Goal: Task Accomplishment & Management: Complete application form

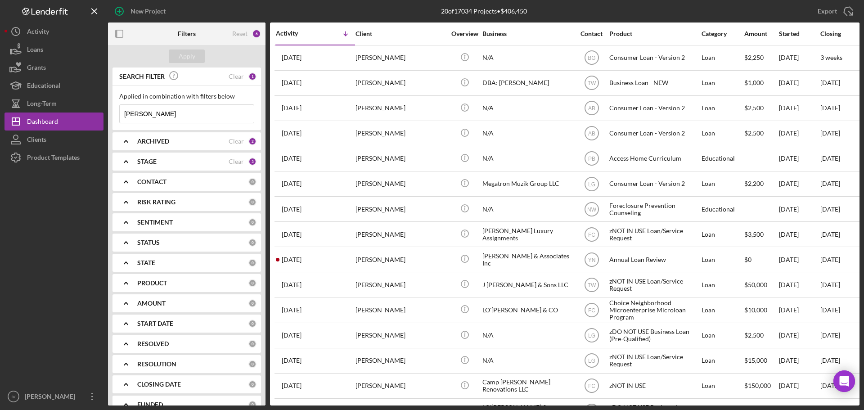
click at [215, 113] on input "[PERSON_NAME]" at bounding box center [187, 114] width 134 height 18
drag, startPoint x: 177, startPoint y: 112, endPoint x: 72, endPoint y: 109, distance: 105.8
click at [75, 109] on div "New Project 20 of 17034 Projects • $406,450 [PERSON_NAME] Export Icon/Export Fi…" at bounding box center [431, 202] width 855 height 405
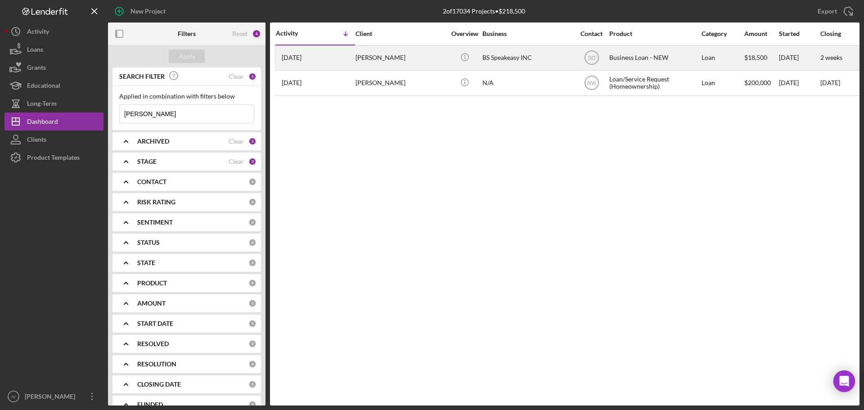
type input "[PERSON_NAME]"
click at [400, 61] on div "[PERSON_NAME]" at bounding box center [400, 58] width 90 height 24
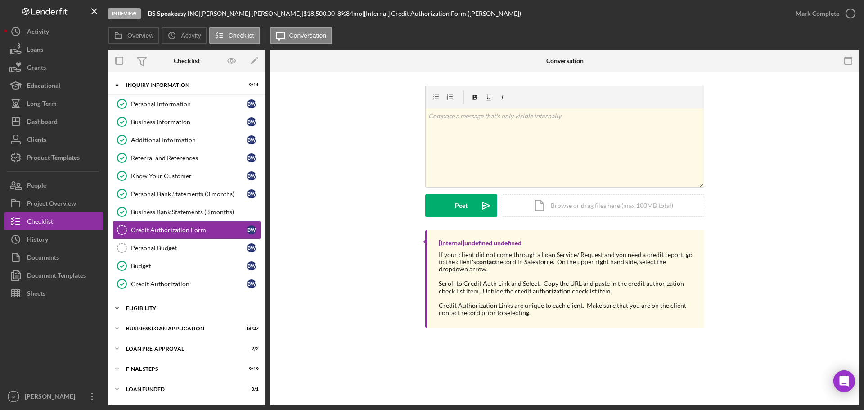
click at [151, 309] on div "ELIGIBILITY" at bounding box center [190, 308] width 128 height 5
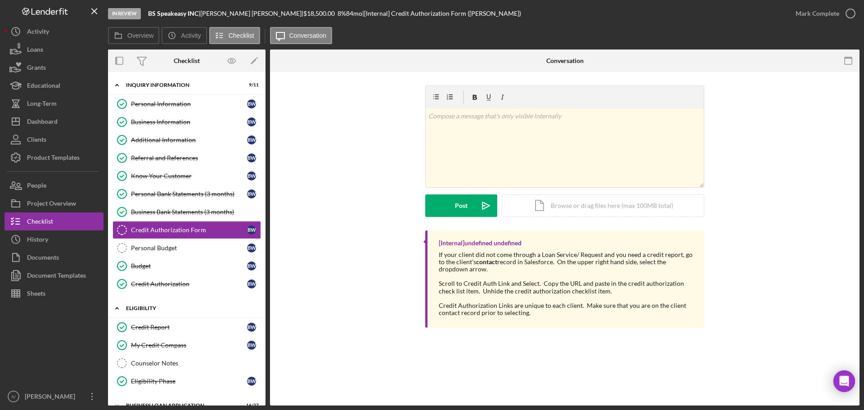
scroll to position [75, 0]
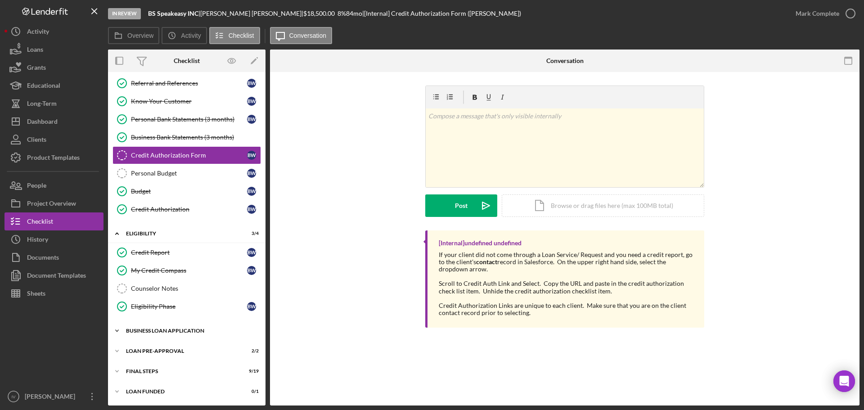
click at [158, 334] on div "Icon/Expander BUSINESS LOAN APPLICATION 16 / 27" at bounding box center [186, 331] width 157 height 18
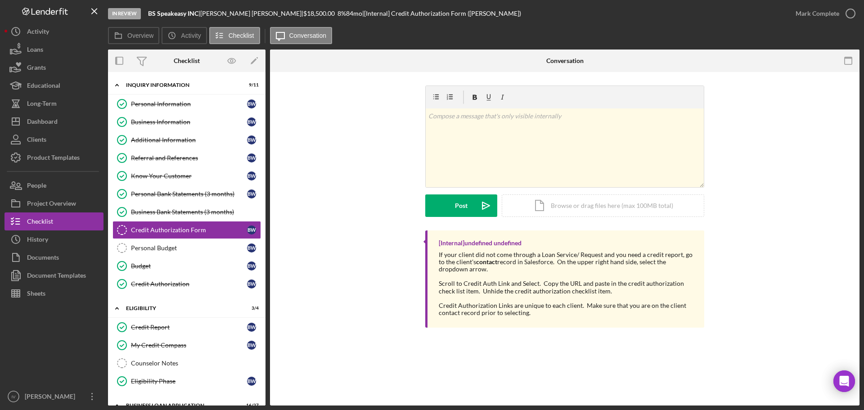
scroll to position [315, 0]
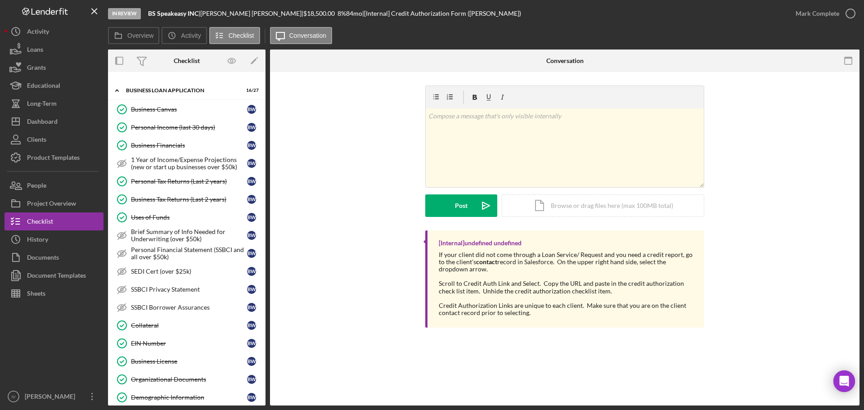
click at [153, 341] on div "EIN Number" at bounding box center [189, 343] width 116 height 7
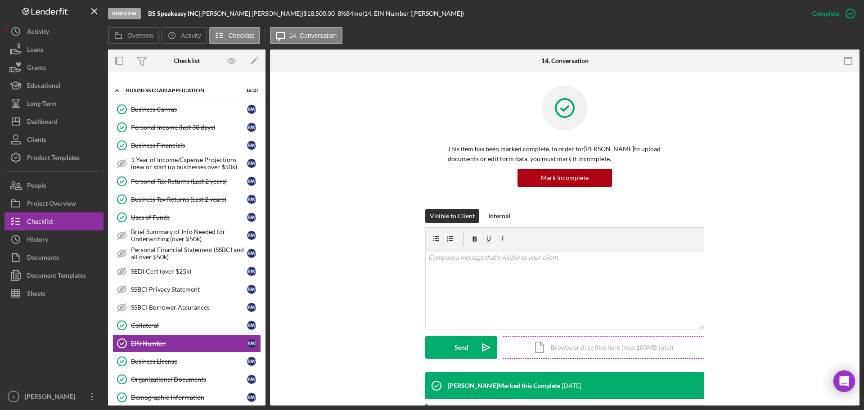
scroll to position [146, 0]
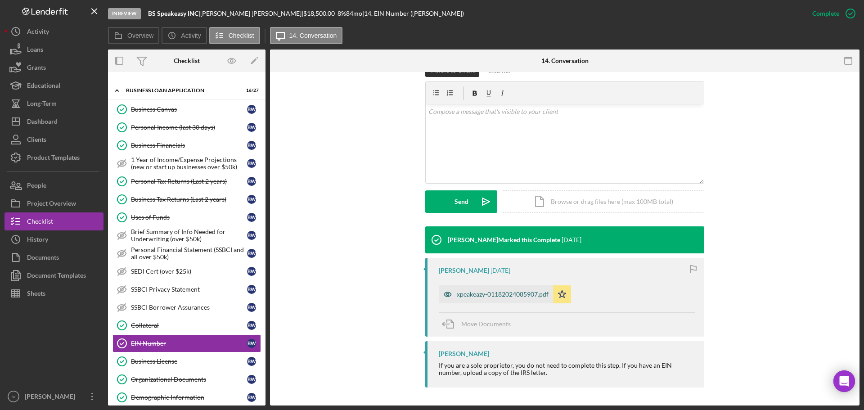
click at [472, 294] on div "xpeakeazy-01182024085907.pdf" at bounding box center [503, 294] width 92 height 7
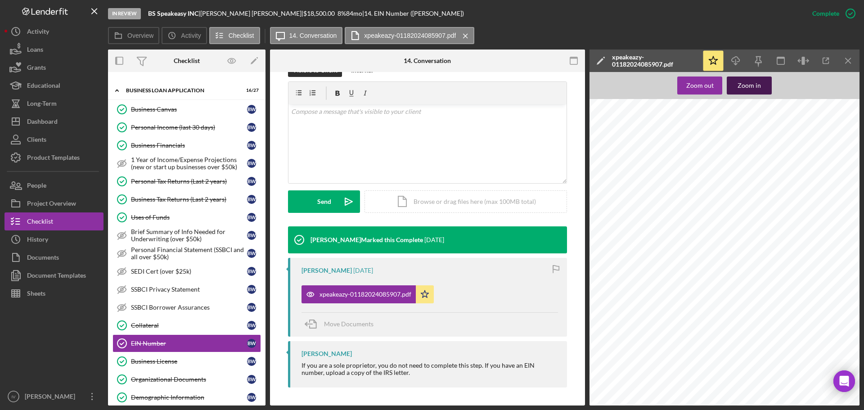
click at [747, 84] on div "Zoom in" at bounding box center [749, 85] width 23 height 18
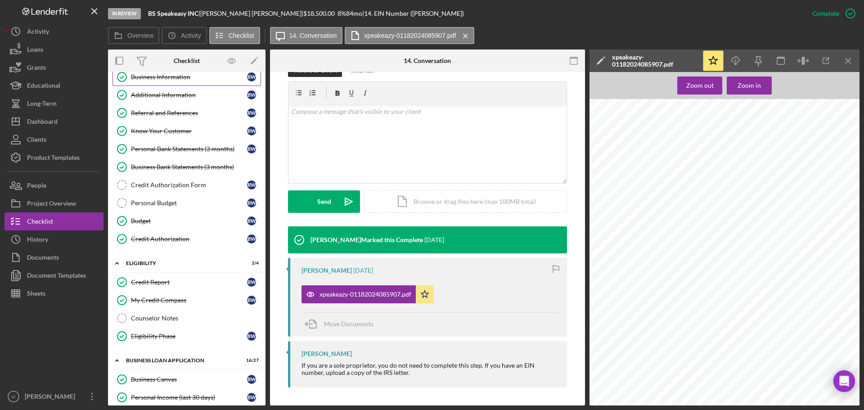
scroll to position [0, 0]
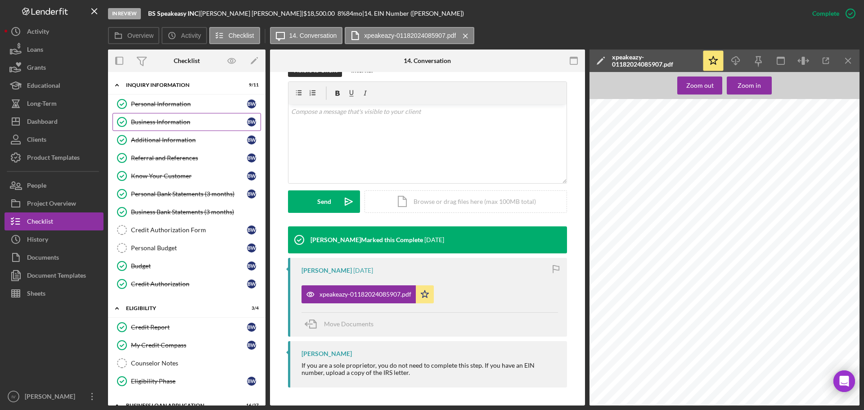
click at [165, 122] on div "Business Information" at bounding box center [189, 121] width 116 height 7
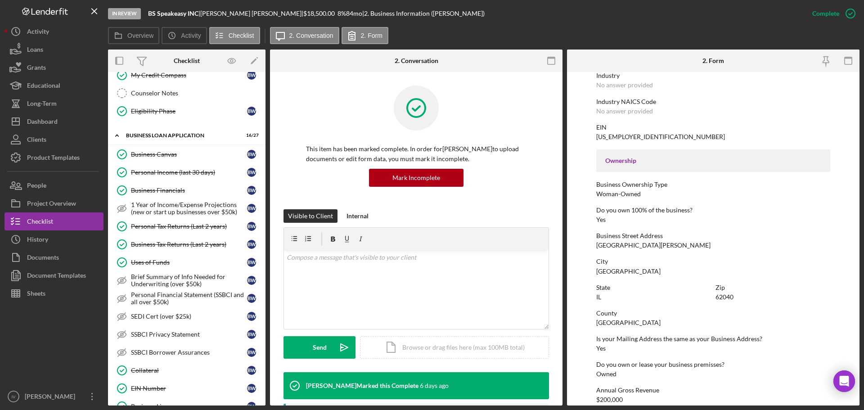
scroll to position [495, 0]
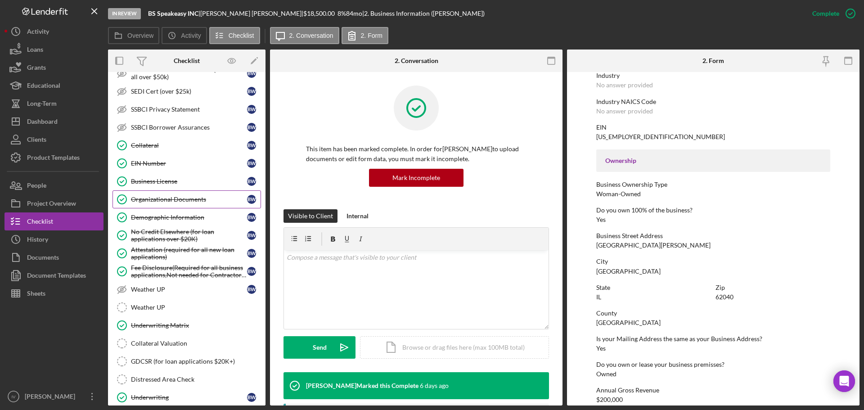
click at [144, 199] on div "Organizational Documents" at bounding box center [189, 199] width 116 height 7
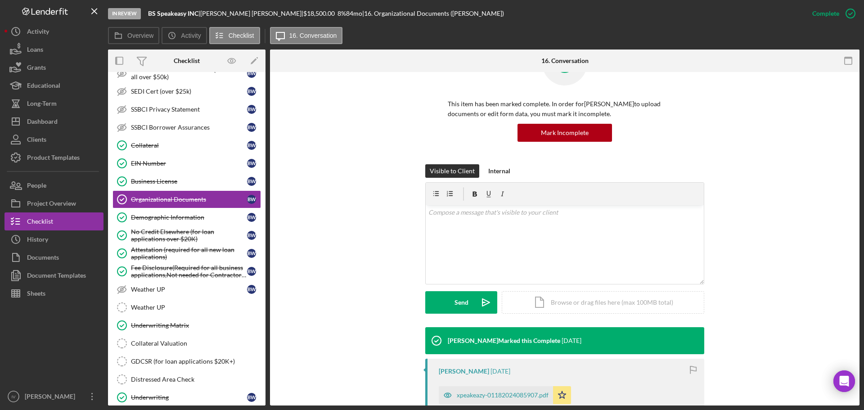
scroll to position [258, 0]
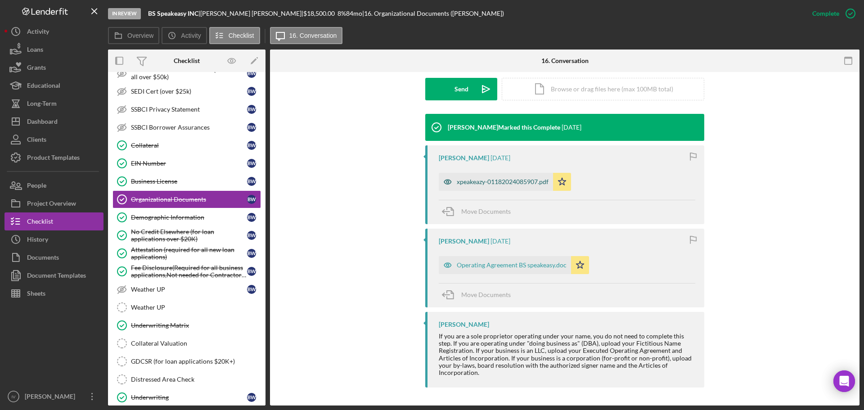
click at [514, 180] on div "xpeakeazy-01182024085907.pdf" at bounding box center [503, 181] width 92 height 7
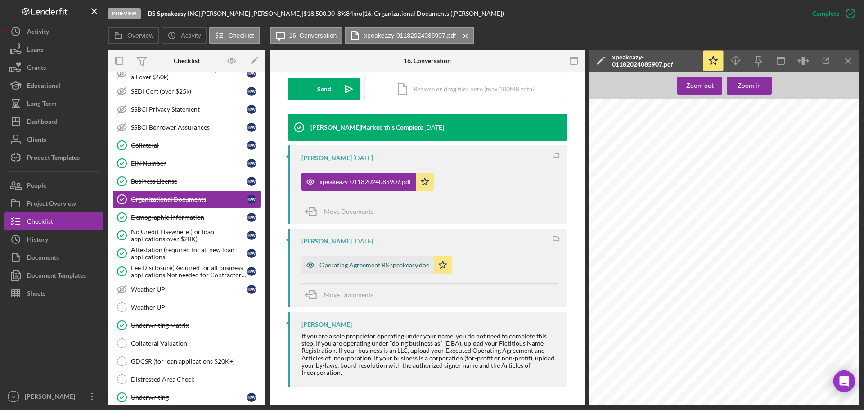
click at [375, 264] on div "Operating Agreement BS speakeasy.doc" at bounding box center [374, 264] width 110 height 7
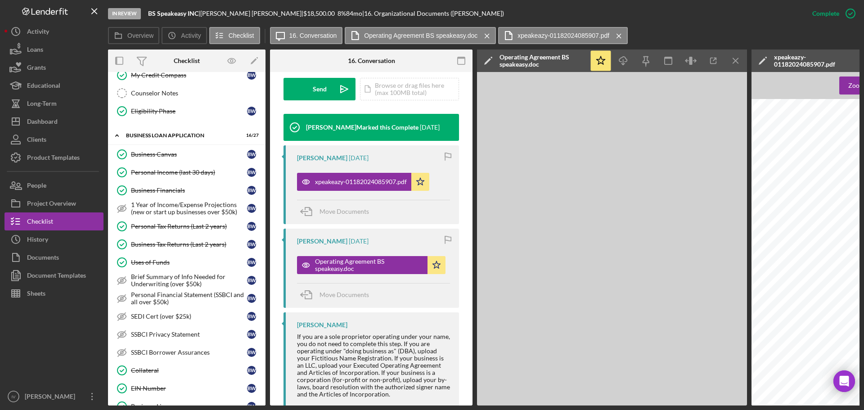
scroll to position [0, 0]
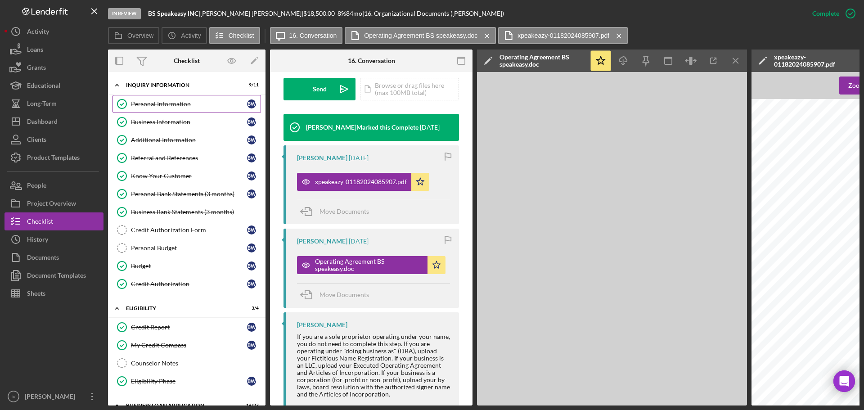
click at [143, 100] on div "Personal Information" at bounding box center [189, 103] width 116 height 7
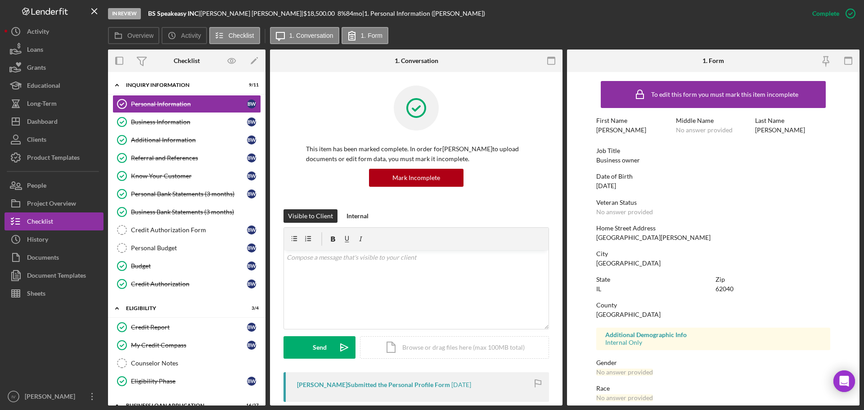
scroll to position [45, 0]
